Goal: Ask a question

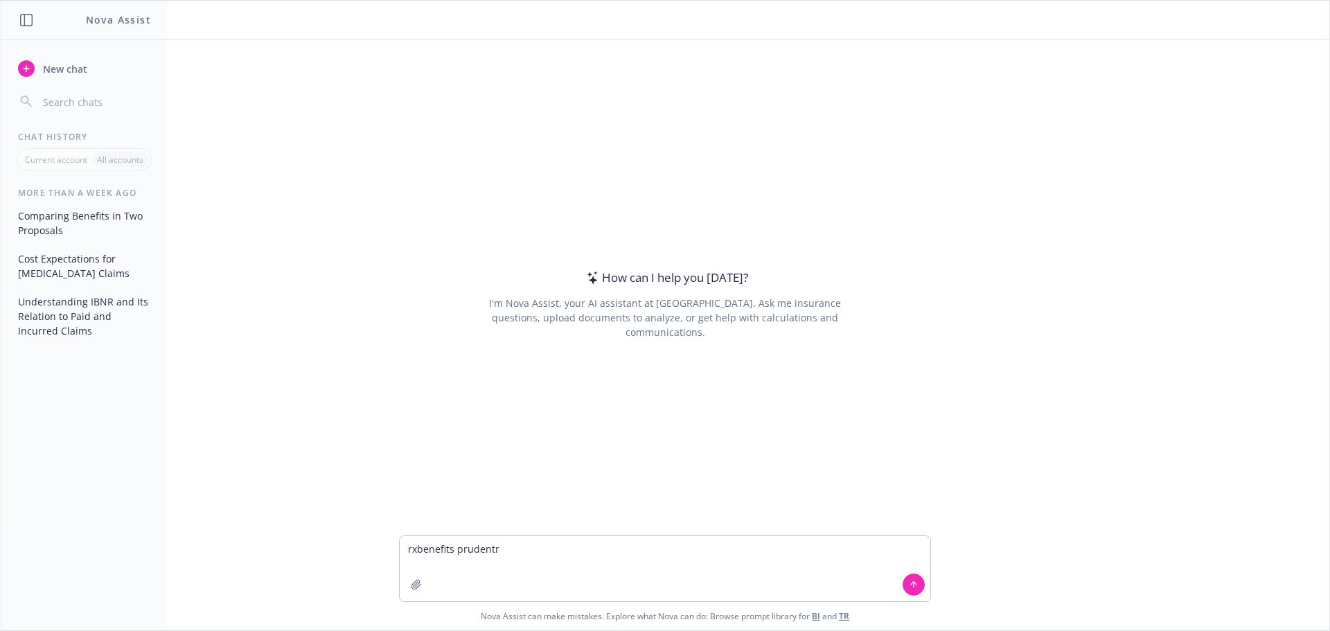
type textarea "rxbenefits prudentrx"
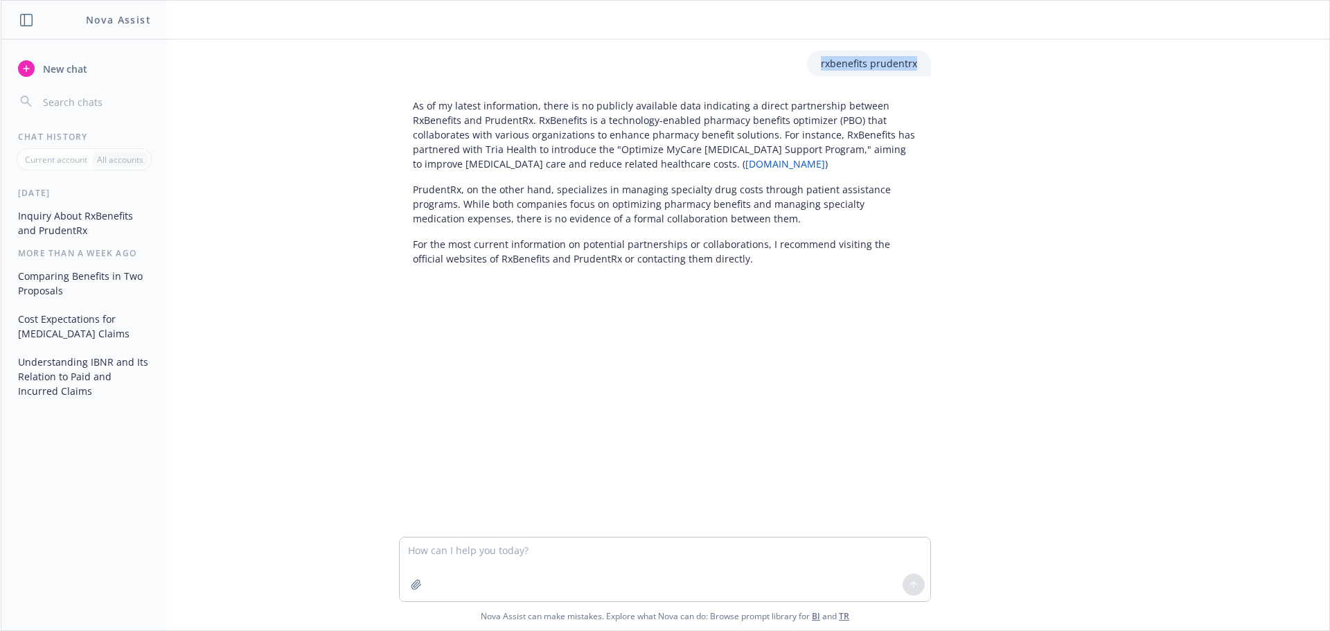
drag, startPoint x: 814, startPoint y: 64, endPoint x: 919, endPoint y: 62, distance: 104.6
click at [919, 62] on div "rxbenefits prudentrx" at bounding box center [869, 64] width 124 height 26
copy p "rxbenefits prudentrx"
click at [626, 556] on textarea at bounding box center [665, 570] width 531 height 64
paste textarea "rxbenefits prudentrx"
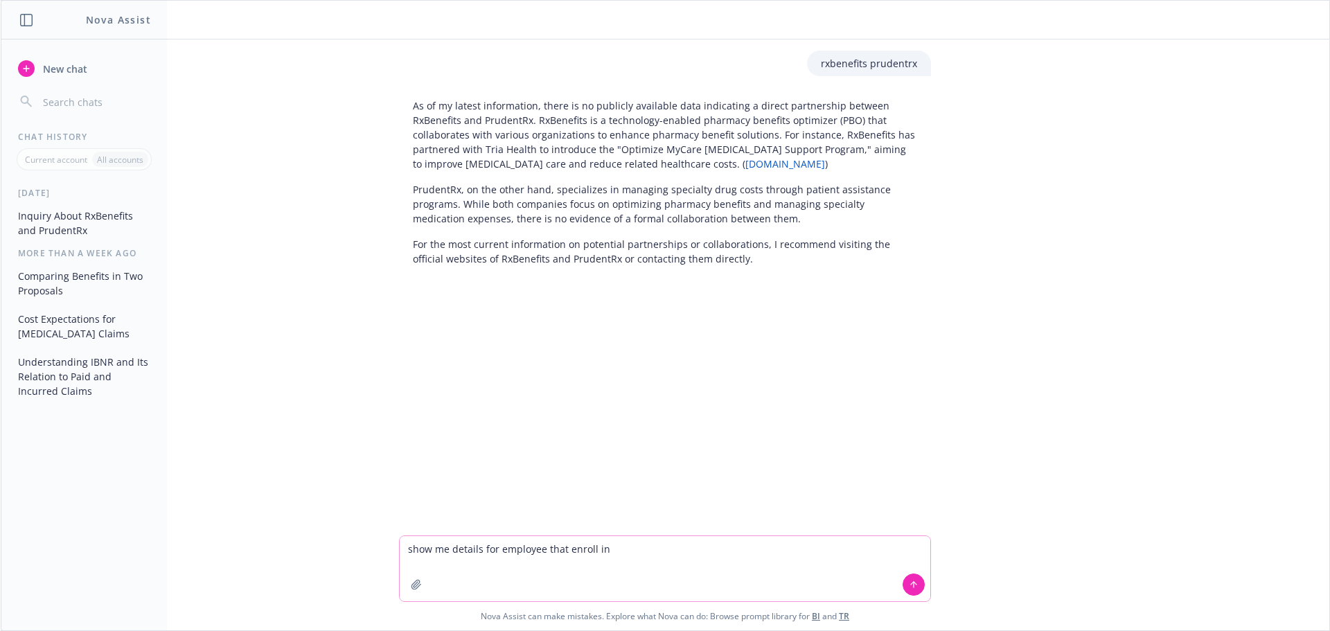
type textarea "show me details for employee that enroll in rxbenefits prudentrx"
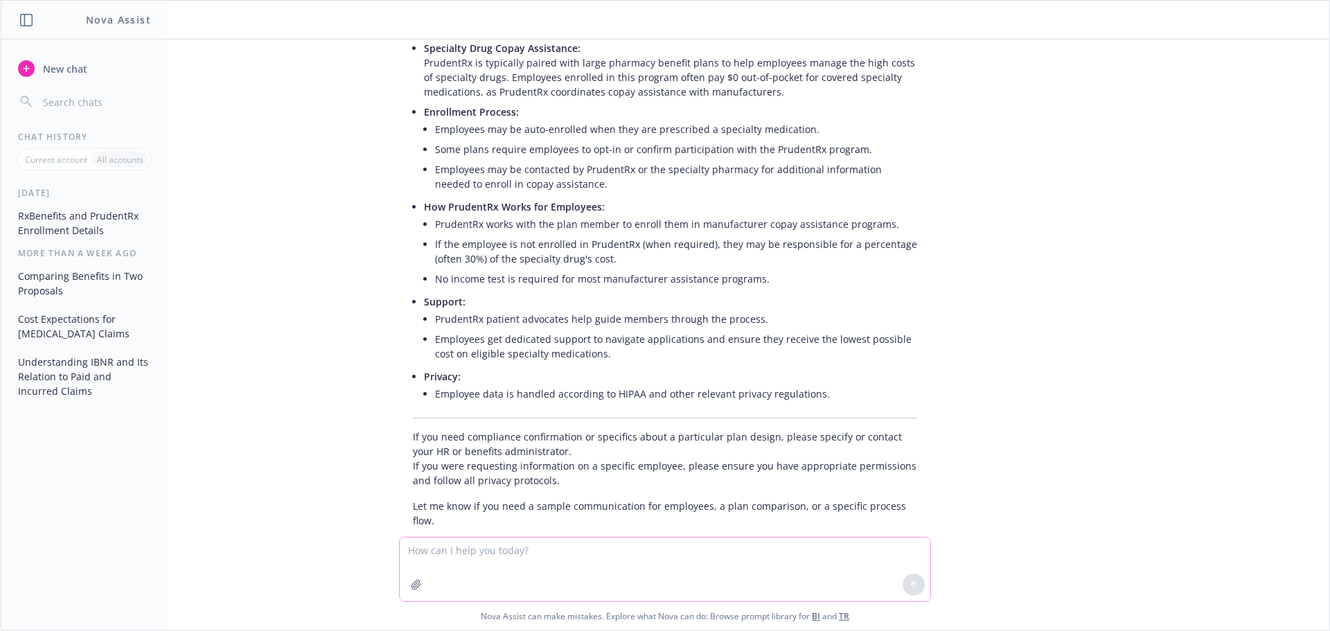
scroll to position [497, 0]
